Goal: Transaction & Acquisition: Purchase product/service

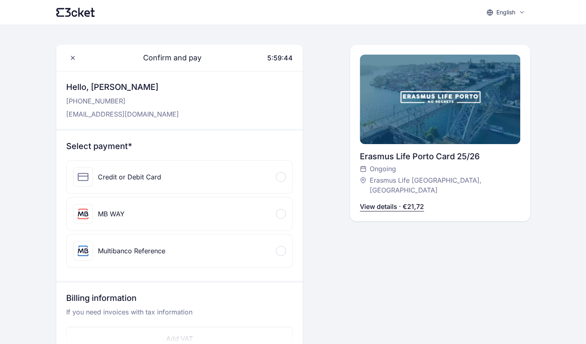
click at [191, 176] on div "Credit or Debit Card" at bounding box center [180, 177] width 226 height 33
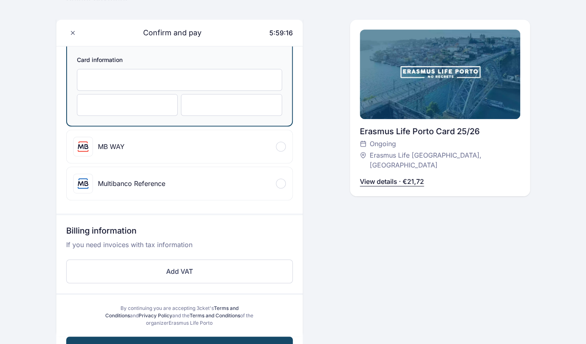
scroll to position [162, 0]
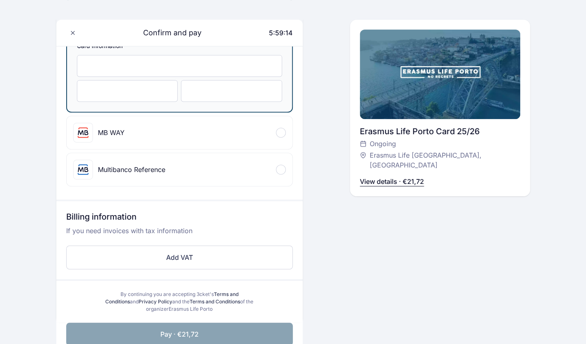
click at [226, 330] on button "Pay · €21,72" at bounding box center [179, 334] width 226 height 23
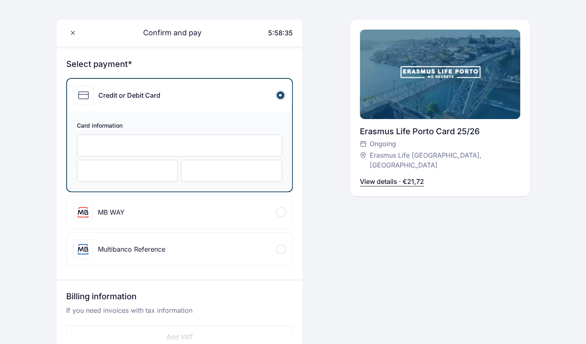
scroll to position [66, 0]
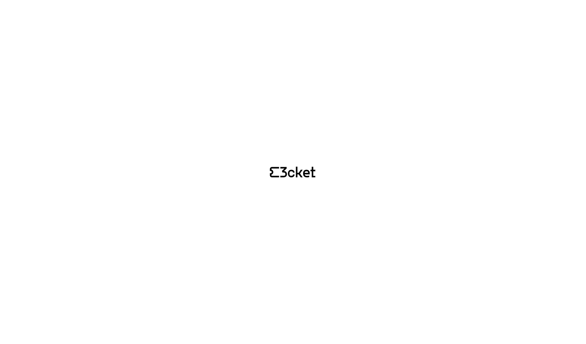
click at [586, 122] on html "en English Português Català Español Français Digital ticket sent via text messa…" at bounding box center [293, 349] width 586 height 698
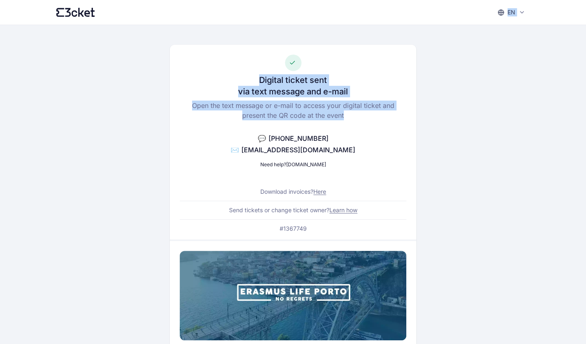
click at [507, 53] on div "Digital ticket sent via text message and e-mail Open the text message or e-mail…" at bounding box center [292, 314] width 473 height 579
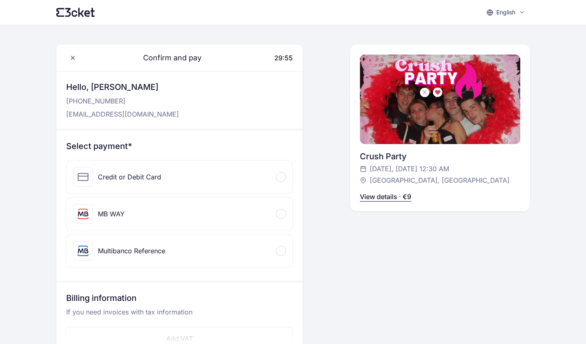
click at [224, 179] on div "Credit or Debit Card" at bounding box center [180, 177] width 226 height 33
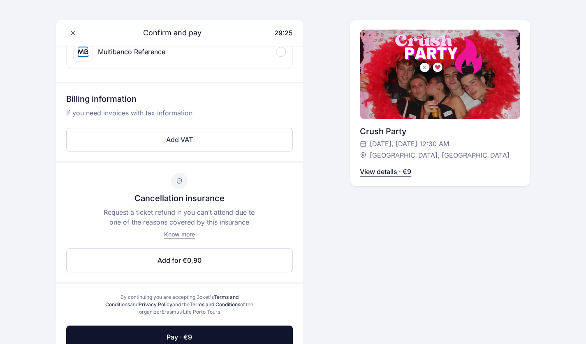
scroll to position [323, 0]
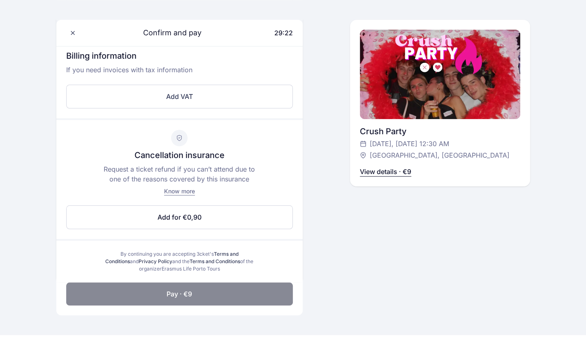
click at [218, 295] on button "Pay · €9" at bounding box center [179, 294] width 226 height 23
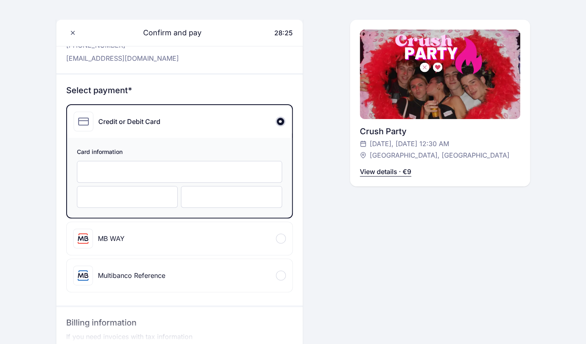
scroll to position [49, 0]
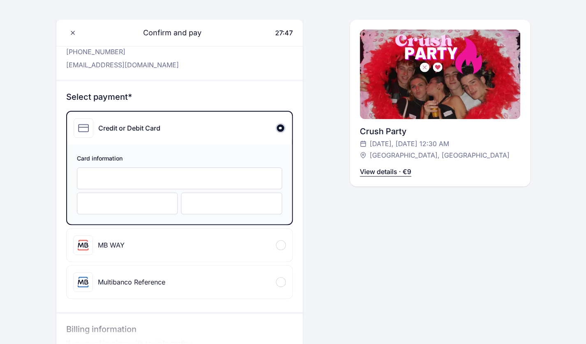
click at [384, 229] on div "Confirm and pay 27:47 Hello, Umay Koşal +905 395 626 206 umaykosal03@gmail.com …" at bounding box center [440, 215] width 180 height 440
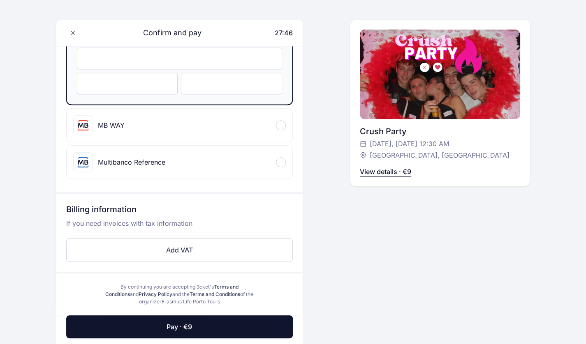
scroll to position [203, 0]
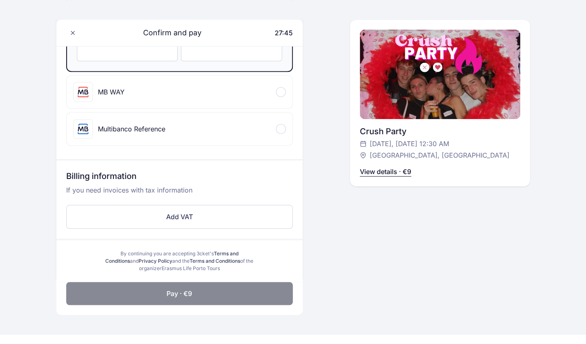
click at [256, 289] on button "Pay · €9" at bounding box center [179, 293] width 226 height 23
